Goal: Navigation & Orientation: Find specific page/section

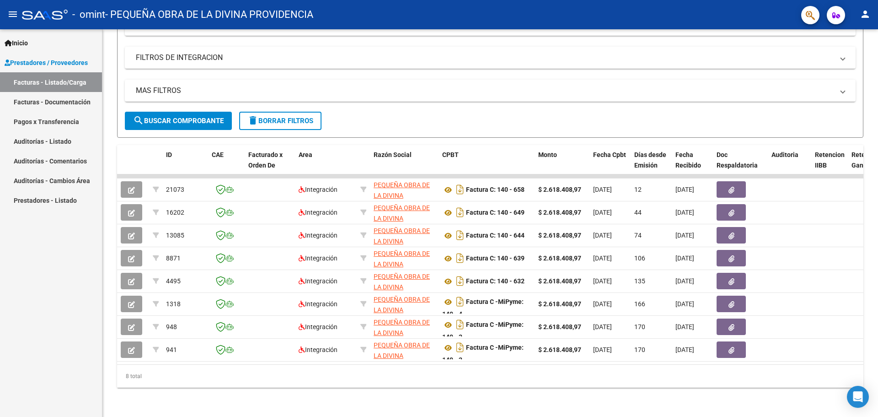
click at [65, 61] on span "Prestadores / Proveedores" at bounding box center [46, 63] width 83 height 10
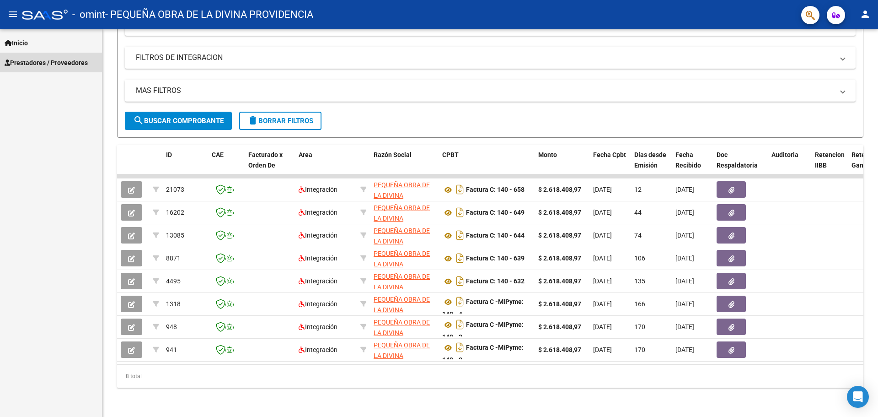
click at [30, 59] on span "Prestadores / Proveedores" at bounding box center [46, 63] width 83 height 10
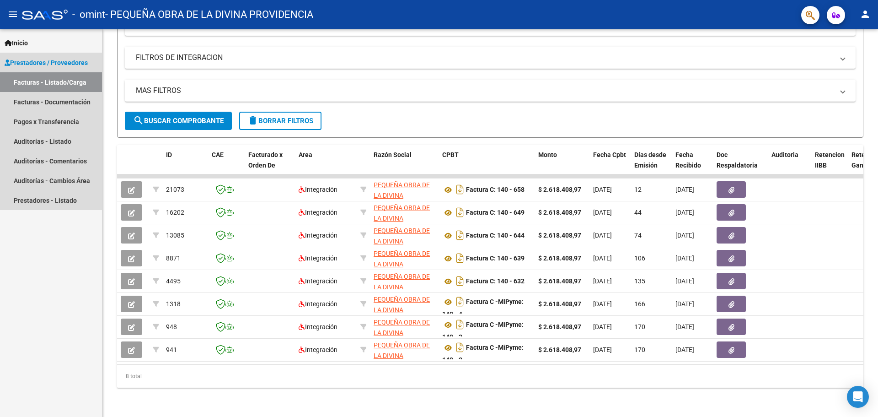
click at [36, 80] on link "Facturas - Listado/Carga" at bounding box center [51, 82] width 102 height 20
click at [30, 103] on link "Facturas - Documentación" at bounding box center [51, 102] width 102 height 20
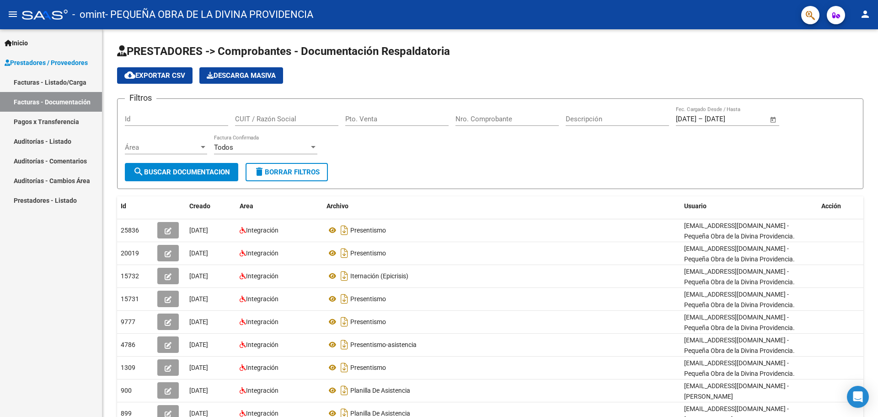
click at [51, 123] on link "Pagos x Transferencia" at bounding box center [51, 122] width 102 height 20
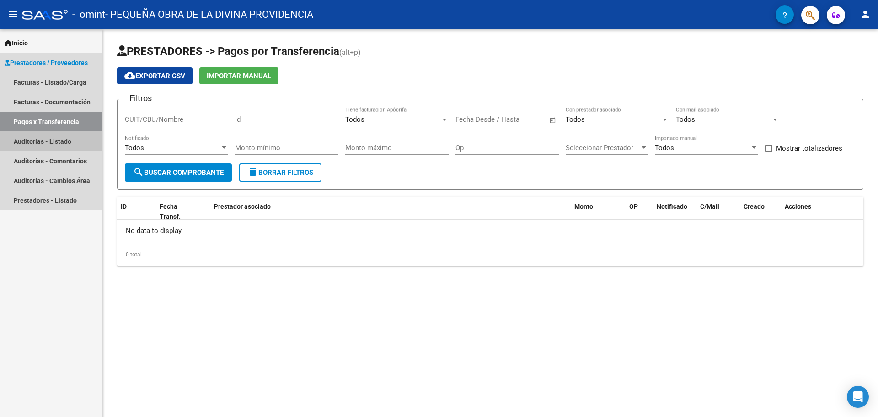
click at [46, 145] on link "Auditorías - Listado" at bounding box center [51, 141] width 102 height 20
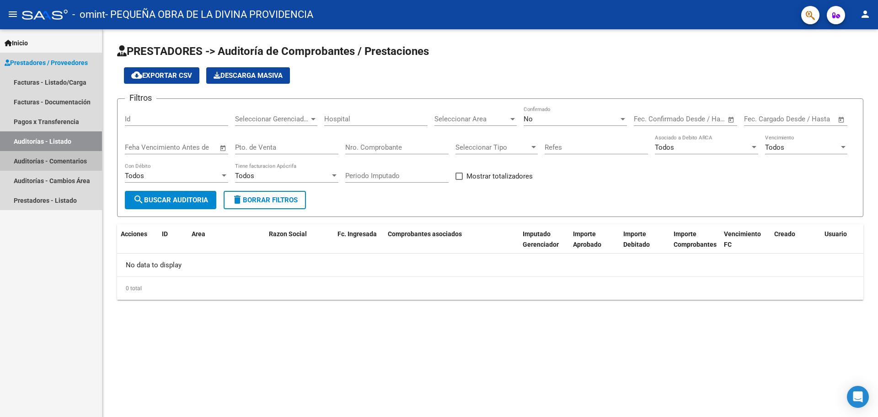
click at [57, 159] on link "Auditorías - Comentarios" at bounding box center [51, 161] width 102 height 20
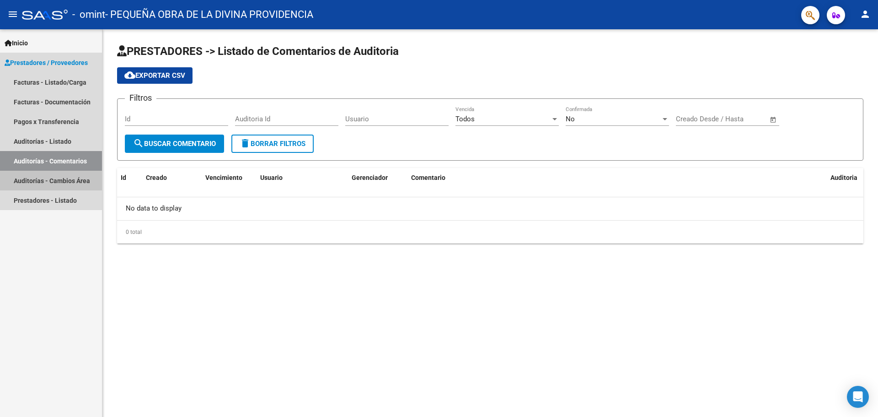
click at [48, 182] on link "Auditorías - Cambios Área" at bounding box center [51, 181] width 102 height 20
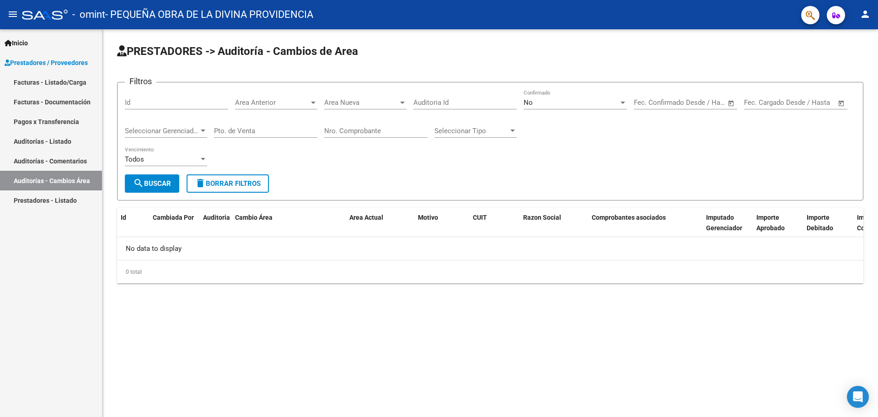
drag, startPoint x: 39, startPoint y: 200, endPoint x: 44, endPoint y: 197, distance: 5.7
click at [39, 199] on link "Prestadores - Listado" at bounding box center [51, 200] width 102 height 20
